Goal: Task Accomplishment & Management: Manage account settings

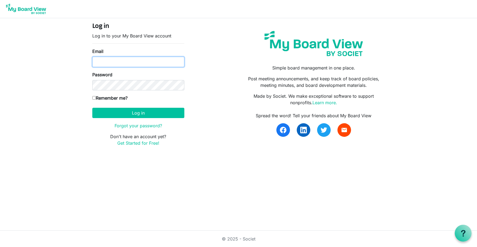
click at [120, 60] on input "Email" at bounding box center [138, 62] width 92 height 10
type input "[EMAIL_ADDRESS][DOMAIN_NAME]"
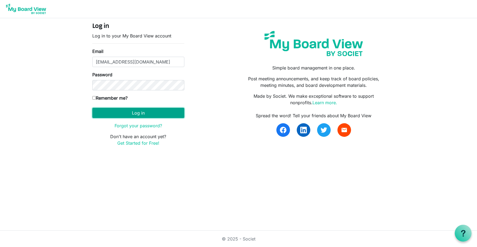
click at [149, 109] on button "Log in" at bounding box center [138, 113] width 92 height 10
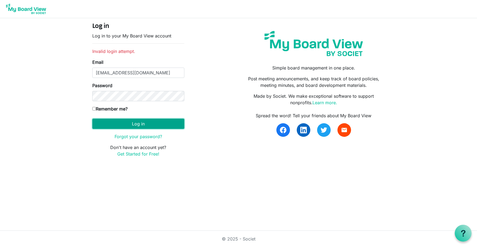
click at [140, 123] on button "Log in" at bounding box center [138, 124] width 92 height 10
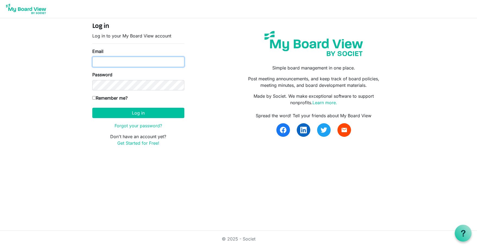
click at [96, 62] on input "Email" at bounding box center [138, 62] width 92 height 10
type input "[EMAIL_ADDRESS][DOMAIN_NAME]"
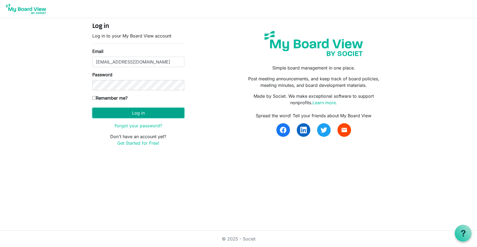
click at [114, 113] on button "Log in" at bounding box center [138, 113] width 92 height 10
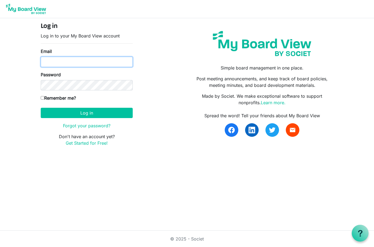
click at [80, 63] on input "Email" at bounding box center [87, 62] width 92 height 10
type input "[EMAIL_ADDRESS][DOMAIN_NAME]"
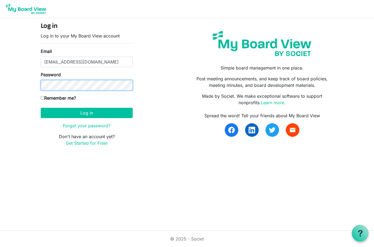
click at [41, 108] on button "Log in" at bounding box center [87, 113] width 92 height 10
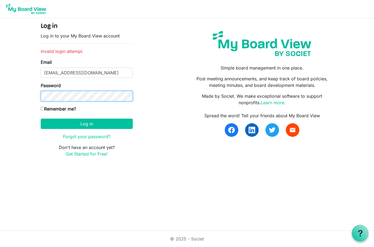
click at [41, 119] on button "Log in" at bounding box center [87, 124] width 92 height 10
